Goal: Transaction & Acquisition: Purchase product/service

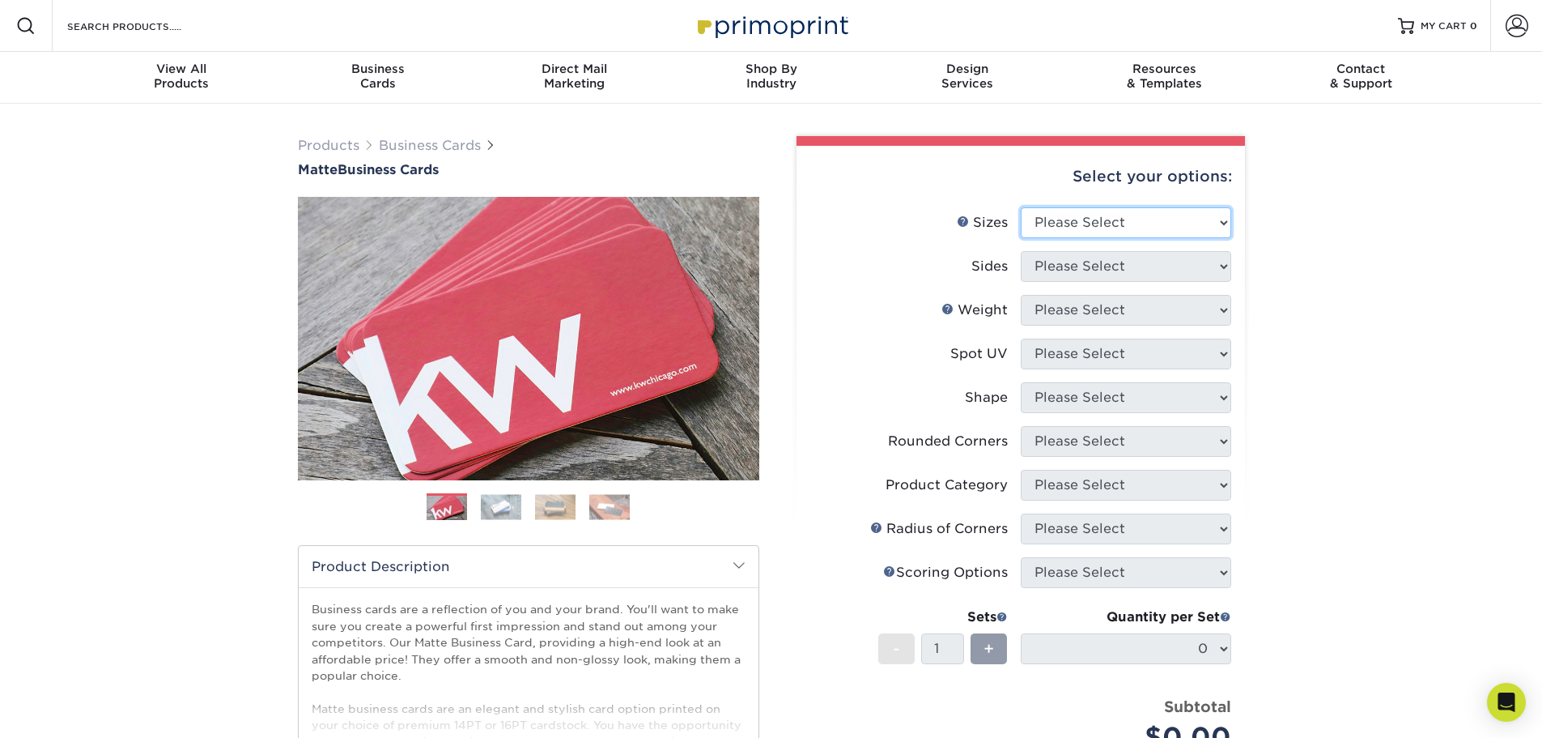
click at [1150, 215] on select "Please Select 1.5" x 3.5" - Mini 1.75" x 3.5" - Mini 2" x 2" - Square 2" x 3" -…" at bounding box center [1126, 222] width 210 height 31
select select "2.00x3.50"
click at [1021, 207] on select "Please Select 1.5" x 3.5" - Mini 1.75" x 3.5" - Mini 2" x 2" - Square 2" x 3" -…" at bounding box center [1126, 222] width 210 height 31
click at [1080, 266] on select "Please Select Print Both Sides Print Front Only" at bounding box center [1126, 266] width 210 height 31
select select "13abbda7-1d64-4f25-8bb2-c179b224825d"
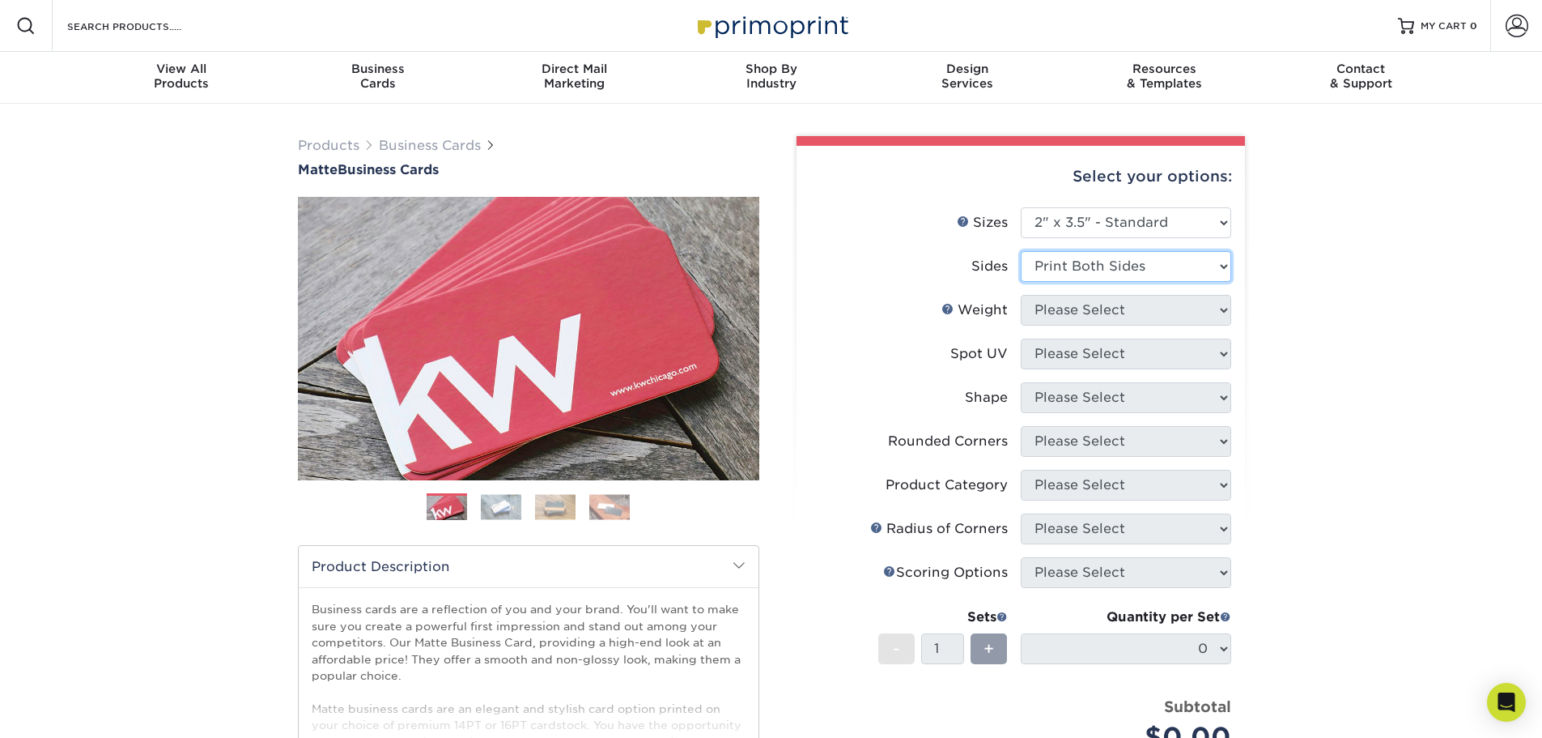
click at [1021, 251] on select "Please Select Print Both Sides Print Front Only" at bounding box center [1126, 266] width 210 height 31
click at [1078, 312] on select "Please Select 16PT 14PT" at bounding box center [1126, 310] width 210 height 31
select select "14PT"
click at [1021, 295] on select "Please Select 16PT 14PT" at bounding box center [1126, 310] width 210 height 31
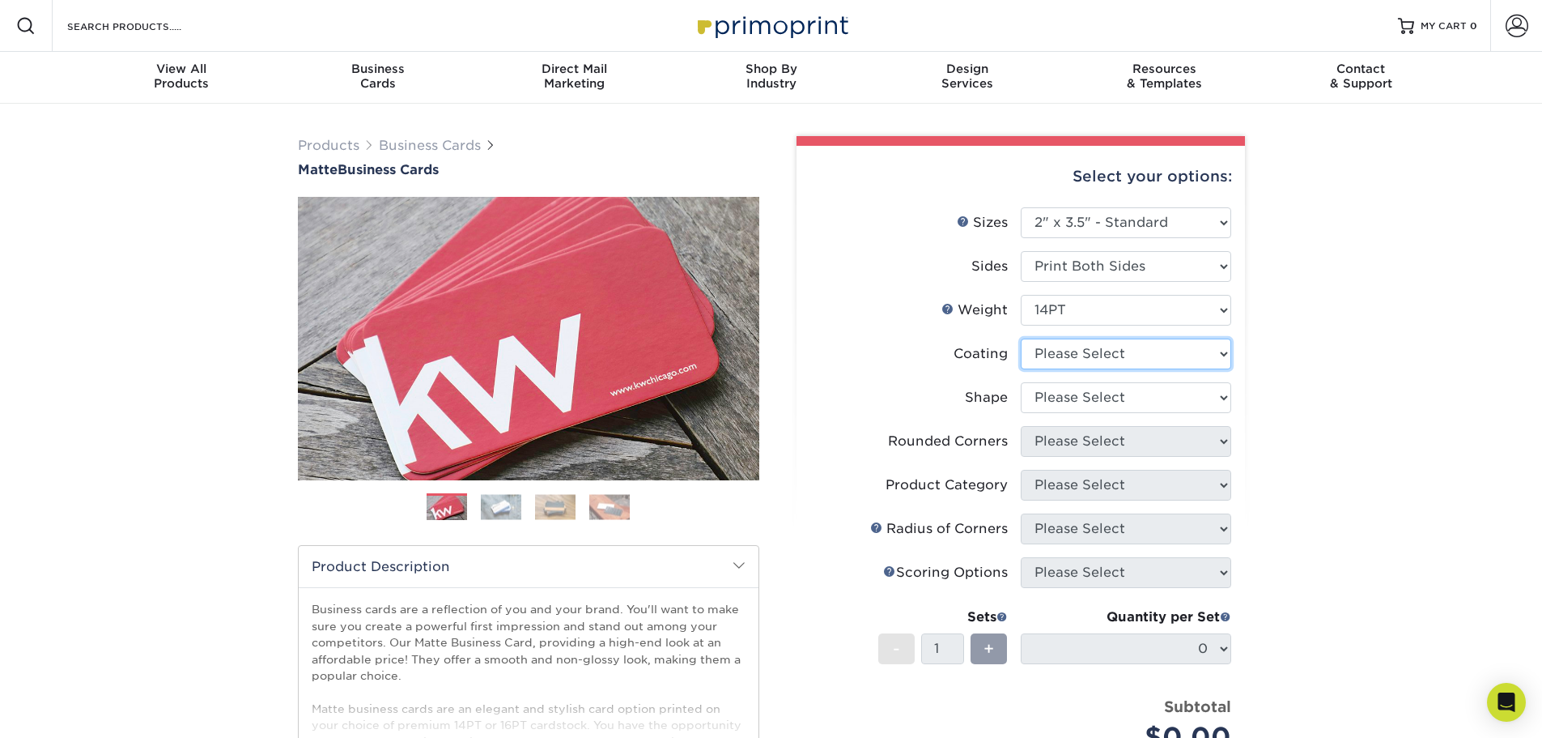
click at [1086, 354] on select at bounding box center [1126, 353] width 210 height 31
select select "121bb7b5-3b4d-429f-bd8d-bbf80e953313"
click at [1021, 338] on select at bounding box center [1126, 353] width 210 height 31
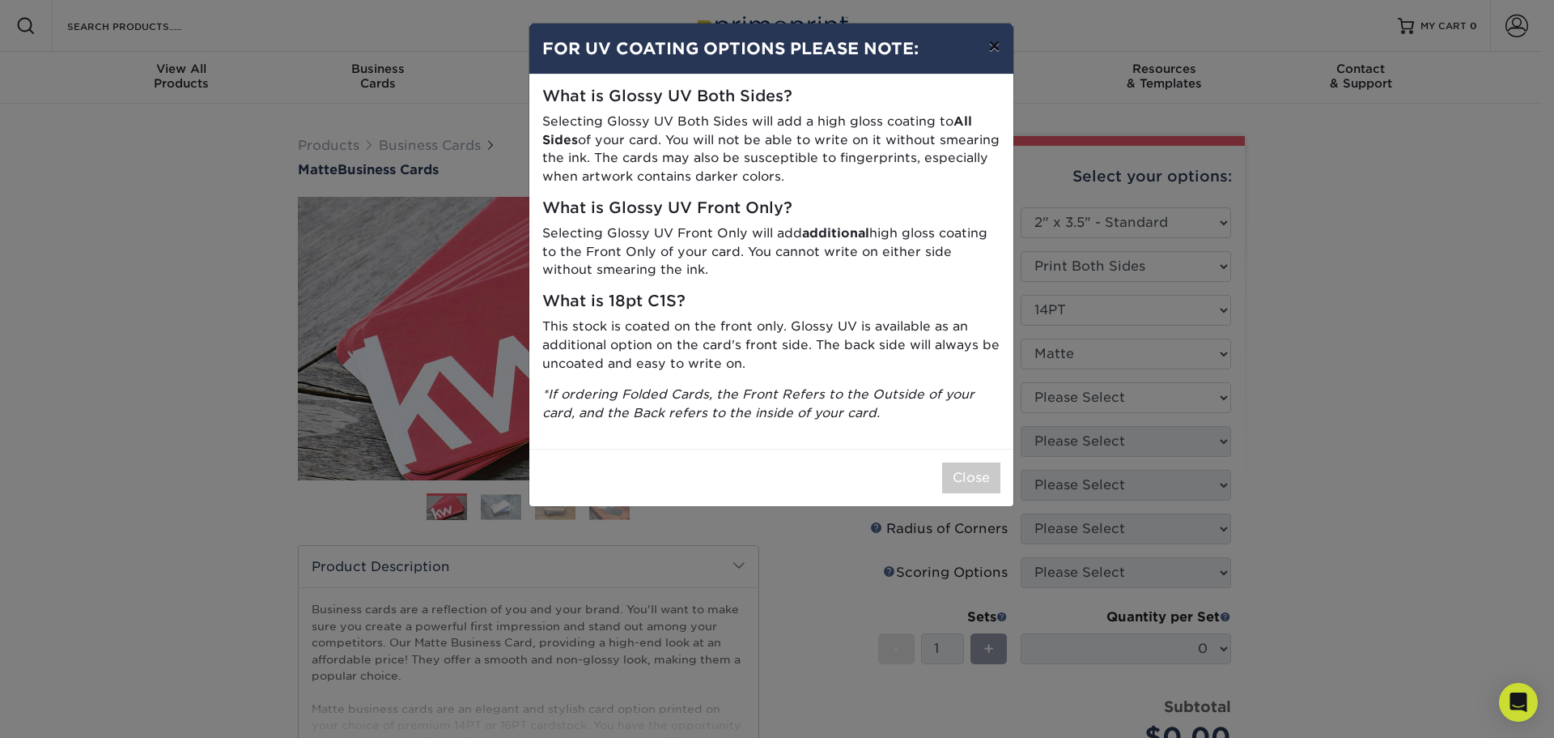
click at [992, 46] on button "×" at bounding box center [994, 45] width 37 height 45
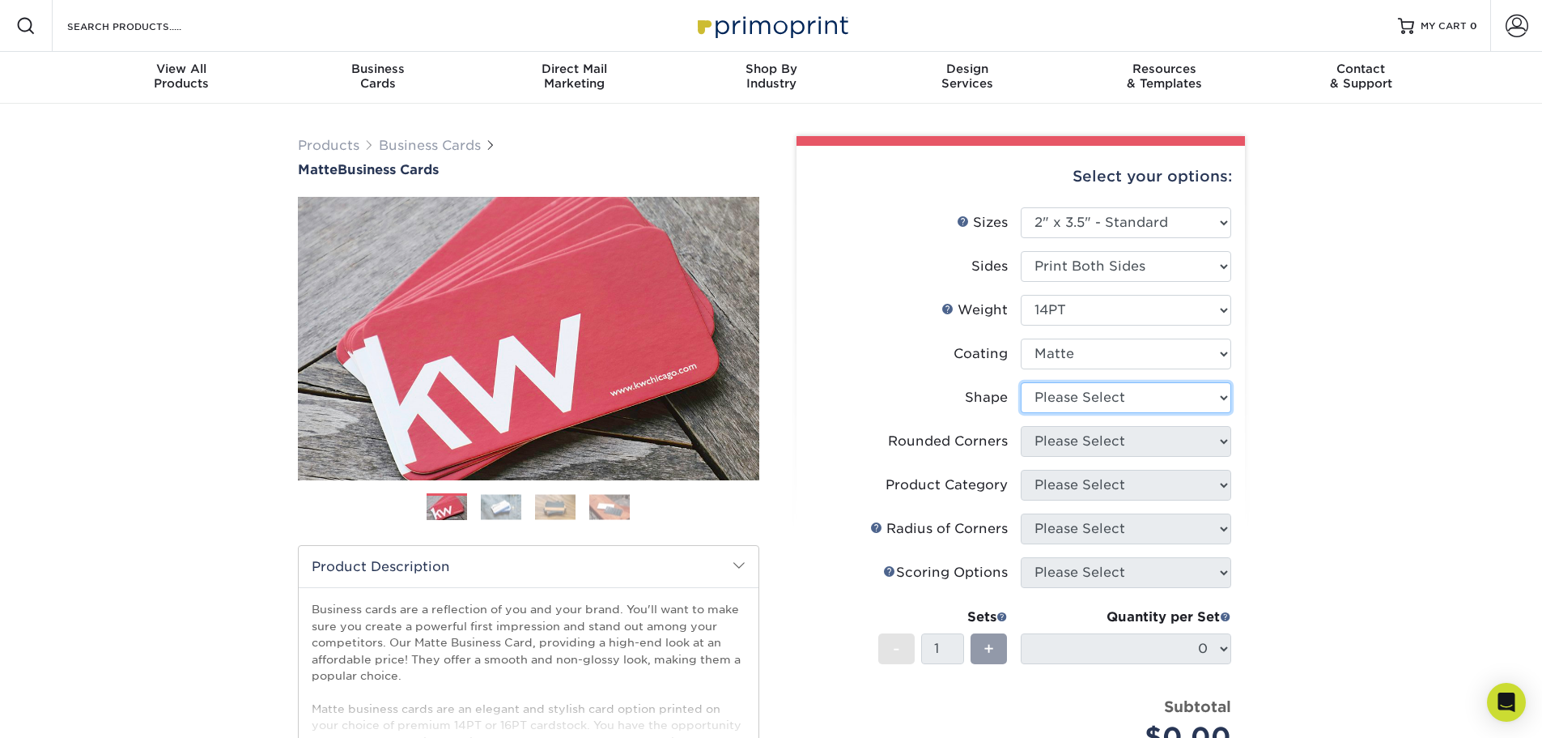
click at [1094, 401] on select "Please Select Standard" at bounding box center [1126, 397] width 210 height 31
select select "standard"
click at [1021, 382] on select "Please Select Standard" at bounding box center [1126, 397] width 210 height 31
click at [1080, 446] on select "Please Select Yes - Round 2 Corners Yes - Round 4 Corners No" at bounding box center [1126, 441] width 210 height 31
select select "0"
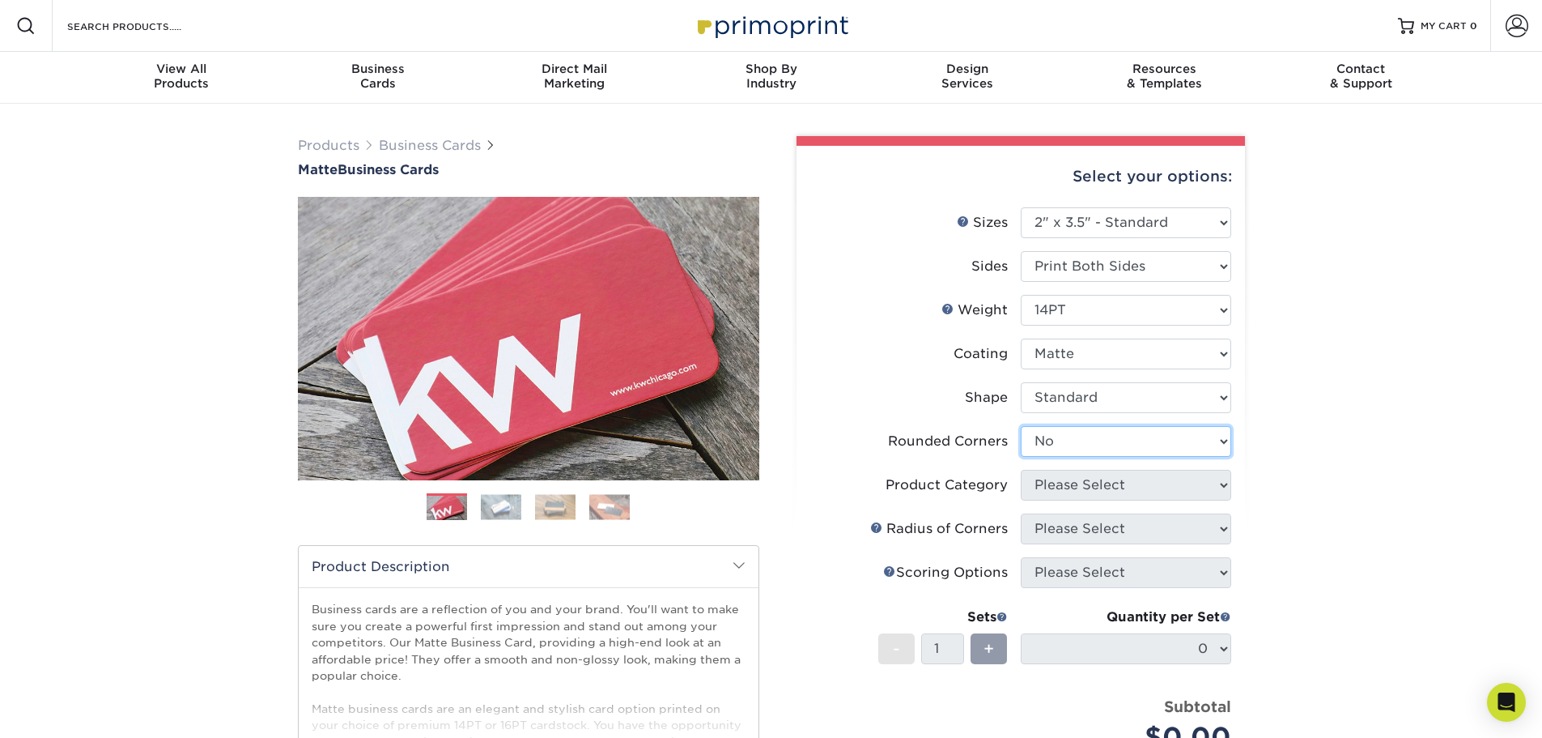
click at [1021, 426] on select "Please Select Yes - Round 2 Corners Yes - Round 4 Corners No" at bounding box center [1126, 441] width 210 height 31
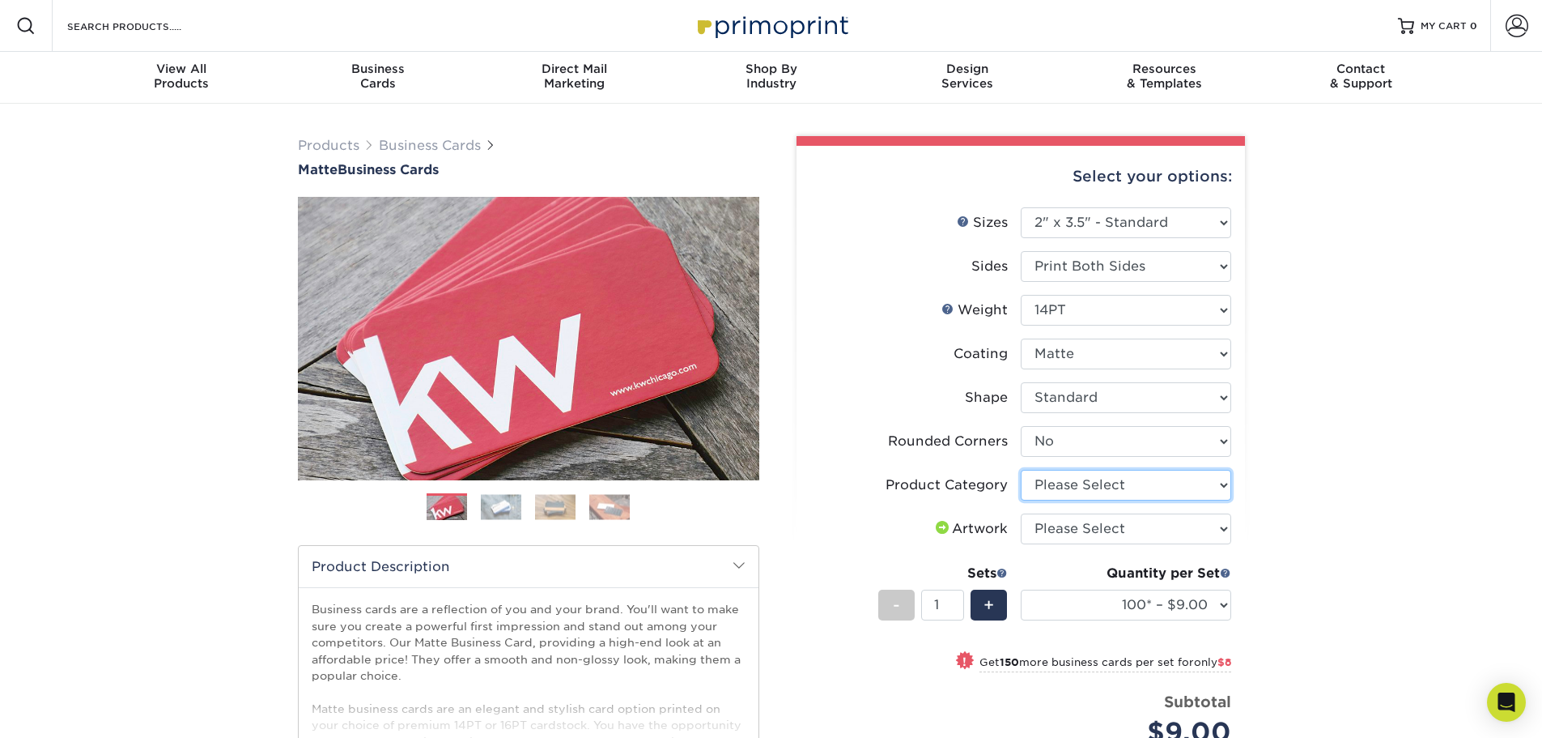
click at [1082, 487] on select "Please Select Business Cards" at bounding box center [1126, 485] width 210 height 31
select select "3b5148f1-0588-4f88-a218-97bcfdce65c1"
click at [1021, 470] on select "Please Select Business Cards" at bounding box center [1126, 485] width 210 height 31
click at [1090, 536] on select "Please Select I will upload files I need a design - $100" at bounding box center [1126, 528] width 210 height 31
select select "upload"
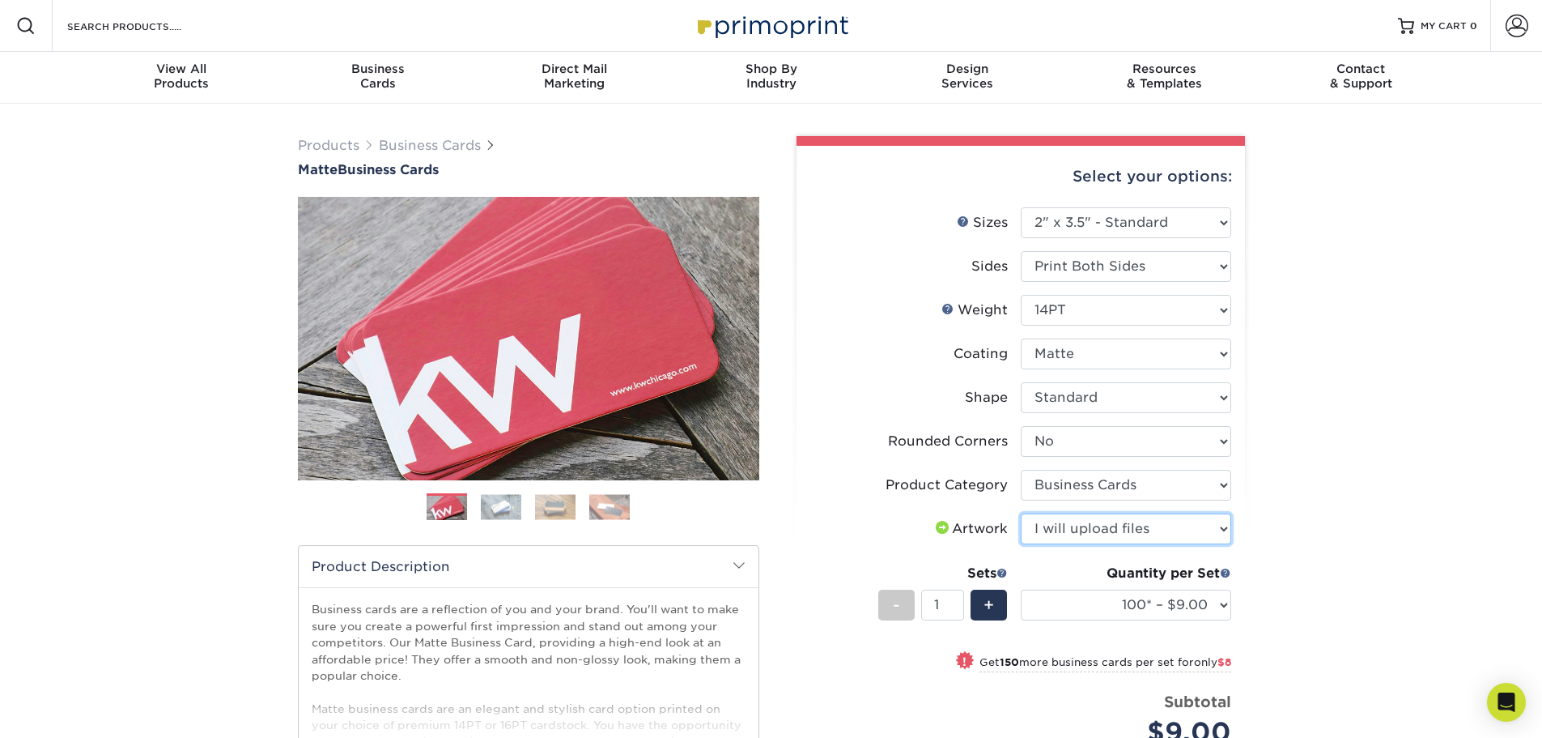
click at [1021, 513] on select "Please Select I will upload files I need a design - $100" at bounding box center [1126, 528] width 210 height 31
click at [1464, 435] on div "Products Business Cards Matte Business Cards Previous Next 100 $ 9" at bounding box center [771, 564] width 1542 height 920
click at [1511, 25] on span at bounding box center [1517, 26] width 23 height 23
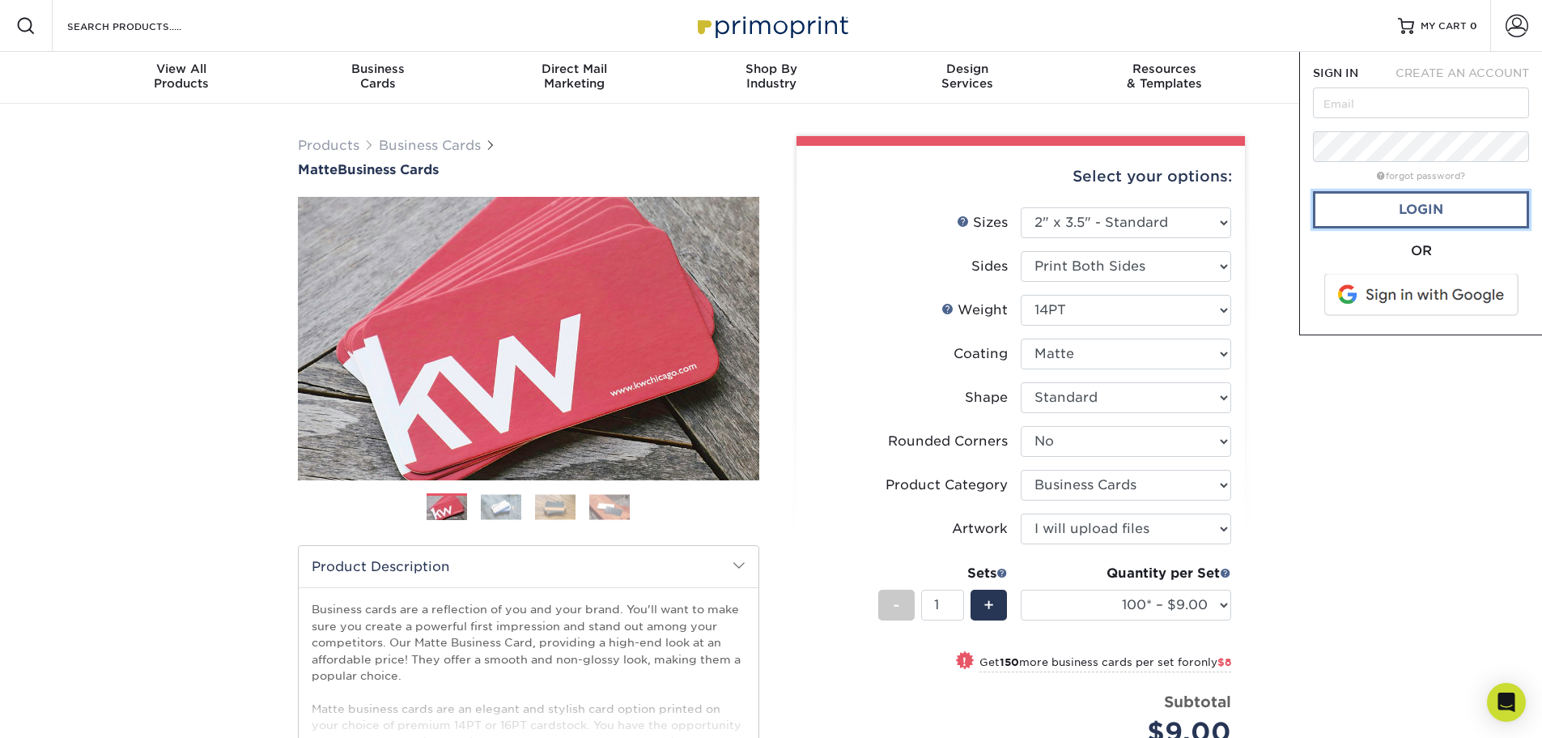
click at [1431, 208] on link "Login" at bounding box center [1421, 209] width 216 height 37
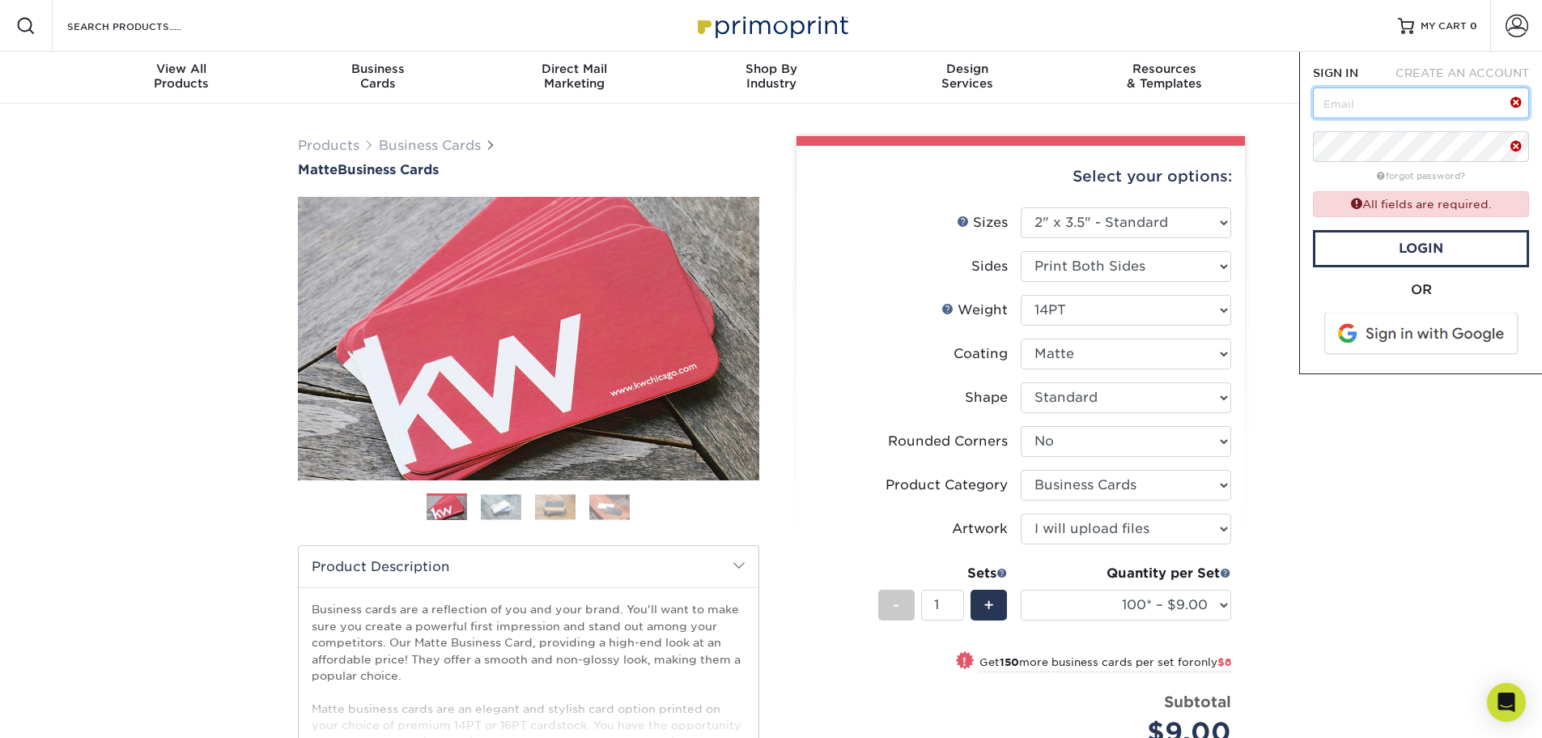
click at [1415, 110] on input "text" at bounding box center [1421, 102] width 216 height 31
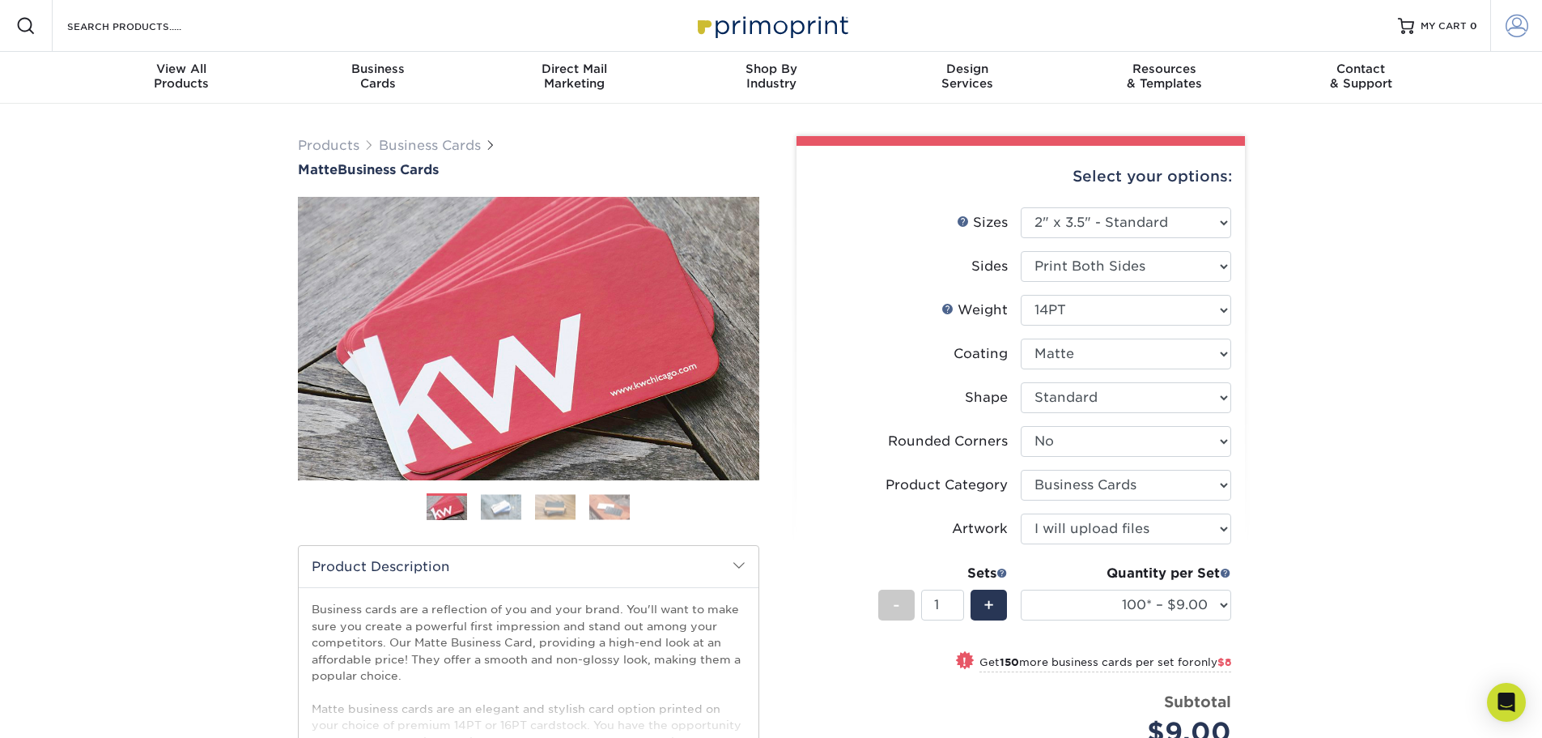
click at [1514, 23] on span at bounding box center [1517, 26] width 23 height 23
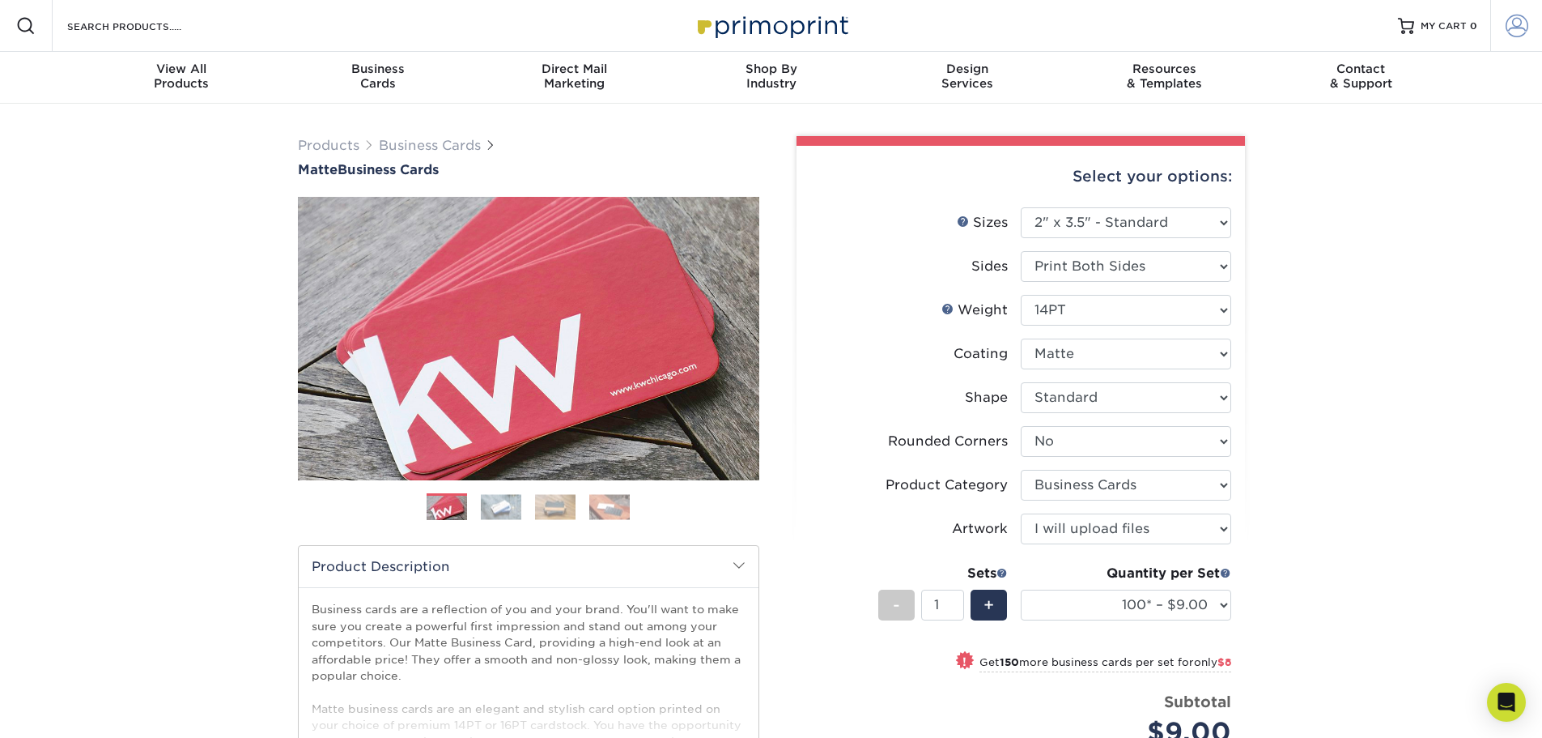
click at [1508, 28] on span at bounding box center [1517, 26] width 23 height 23
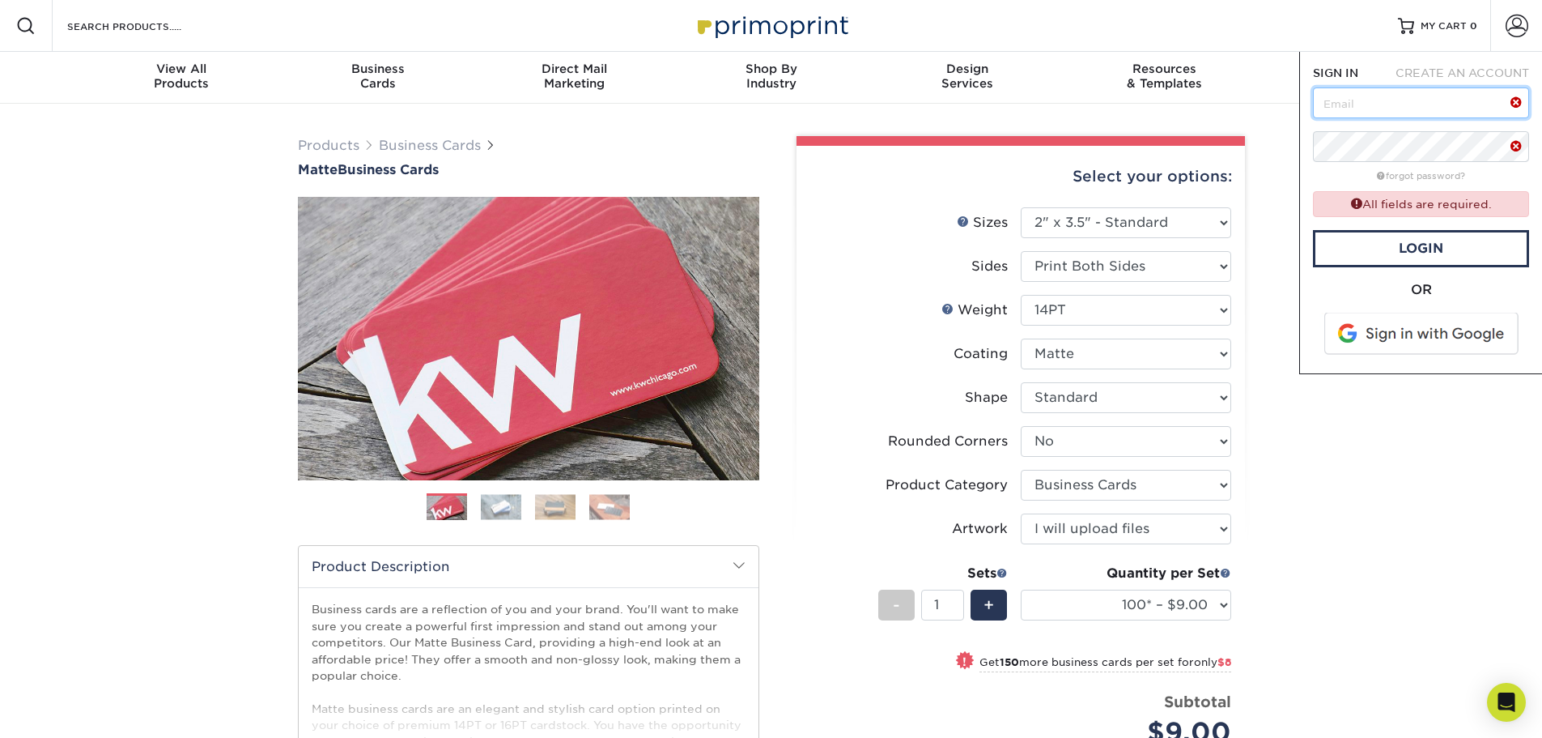
type input "[PERSON_NAME][EMAIL_ADDRESS][PERSON_NAME][DOMAIN_NAME]"
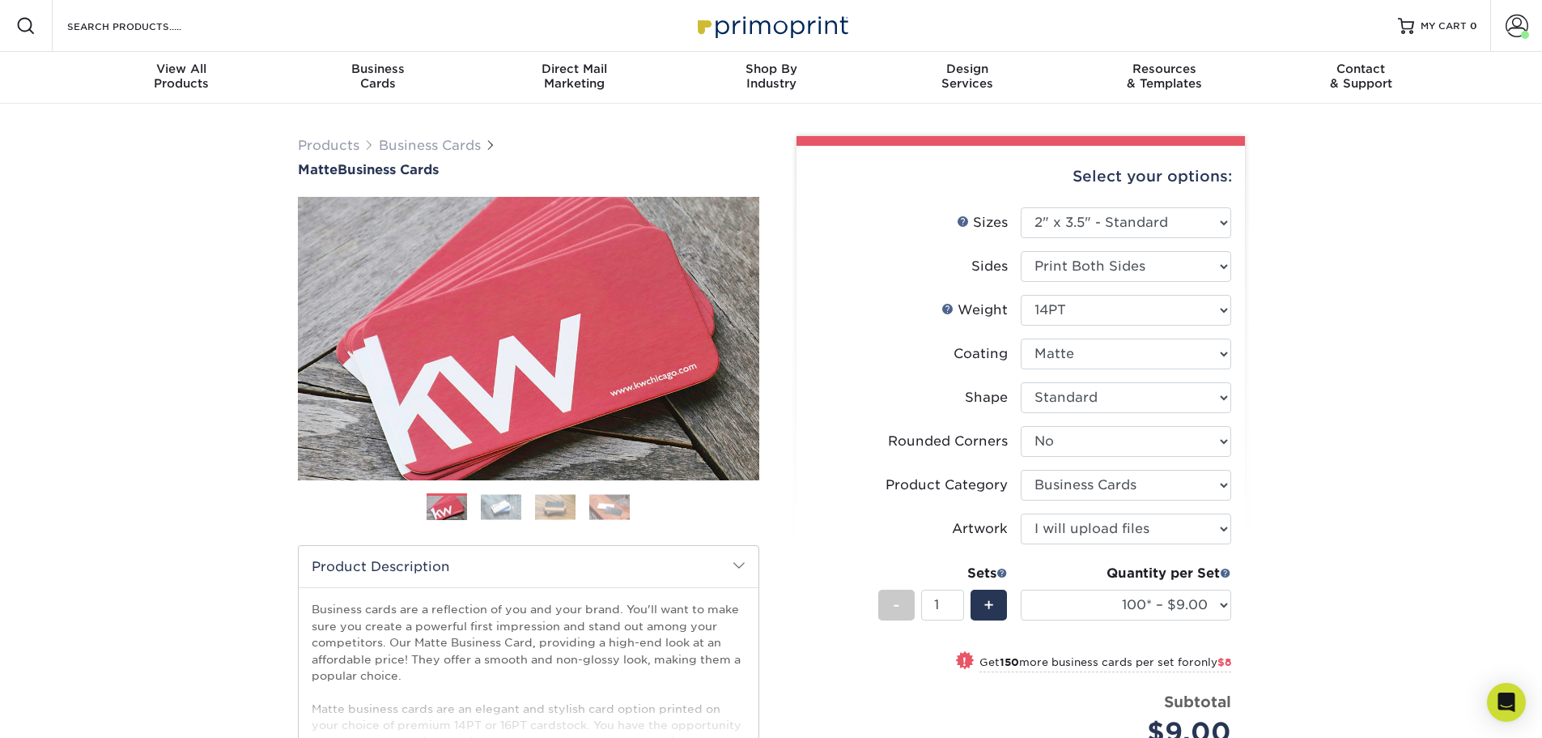
click at [1354, 253] on div "Products Business Cards Matte Business Cards Previous Next 100 $ 9" at bounding box center [771, 564] width 1542 height 920
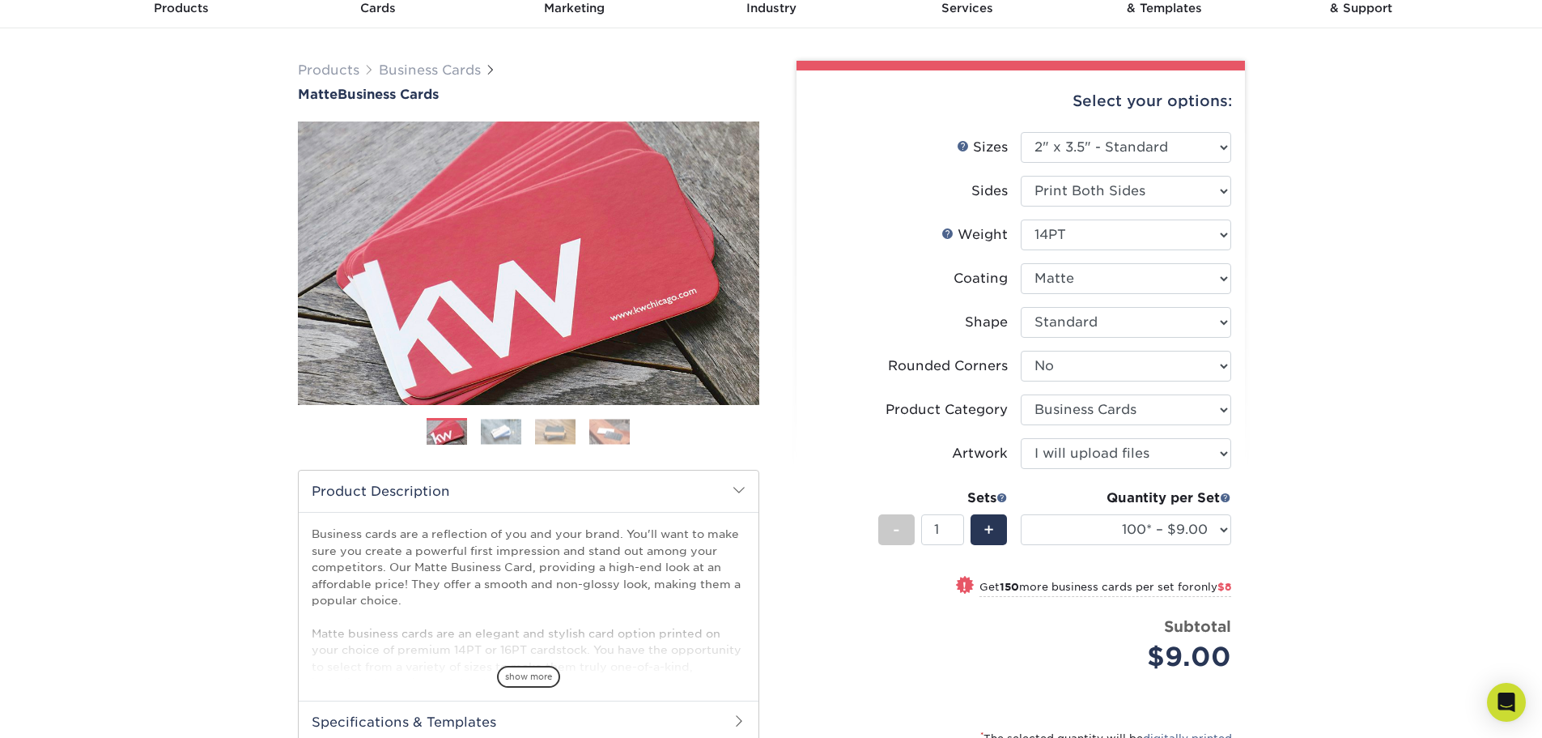
scroll to position [162, 0]
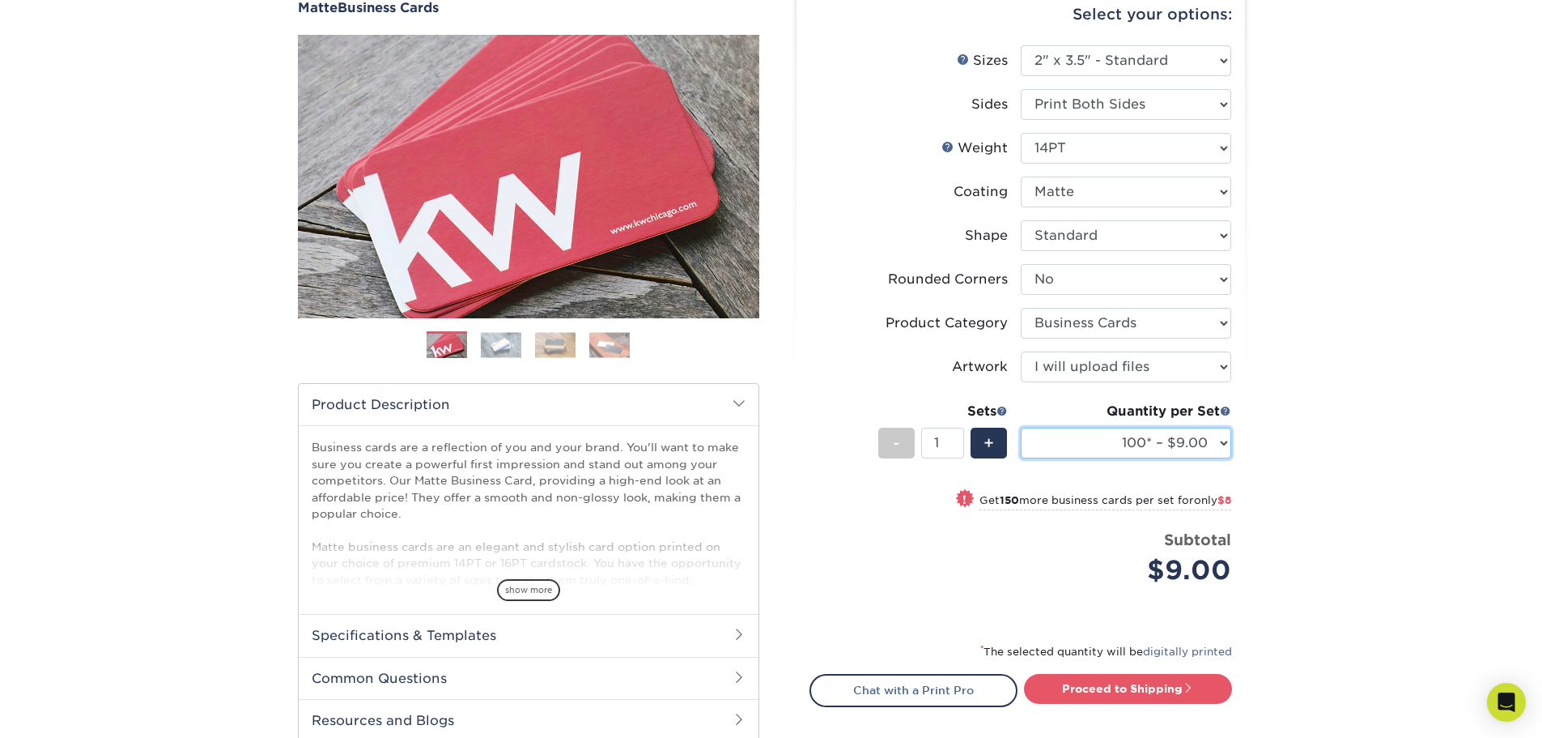
click at [1204, 444] on select "100* – $9.00 250* – $17.00 500 – $33.00 1000 – $42.00 2500 – $75.00 5000 – $143…" at bounding box center [1126, 442] width 210 height 31
select select "250* – $17.00"
click at [1021, 427] on select "100* – $9.00 250* – $17.00 500 – $33.00 1000 – $42.00 2500 – $75.00 5000 – $143…" at bounding box center [1126, 442] width 210 height 31
click at [1367, 236] on div "Products Business Cards Matte Business Cards Previous Next 100 $ 9" at bounding box center [771, 402] width 1542 height 920
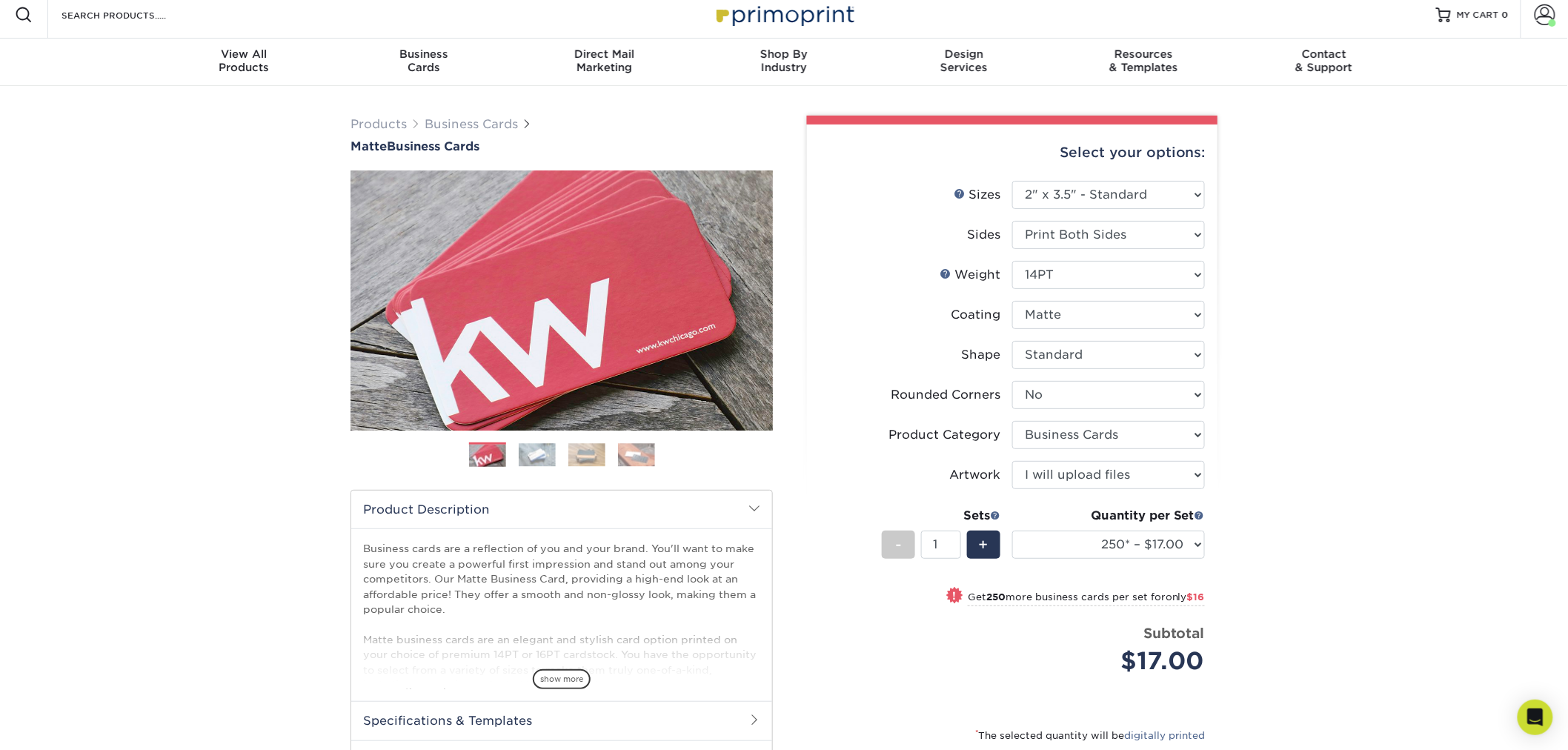
scroll to position [0, 0]
